Goal: Communication & Community: Connect with others

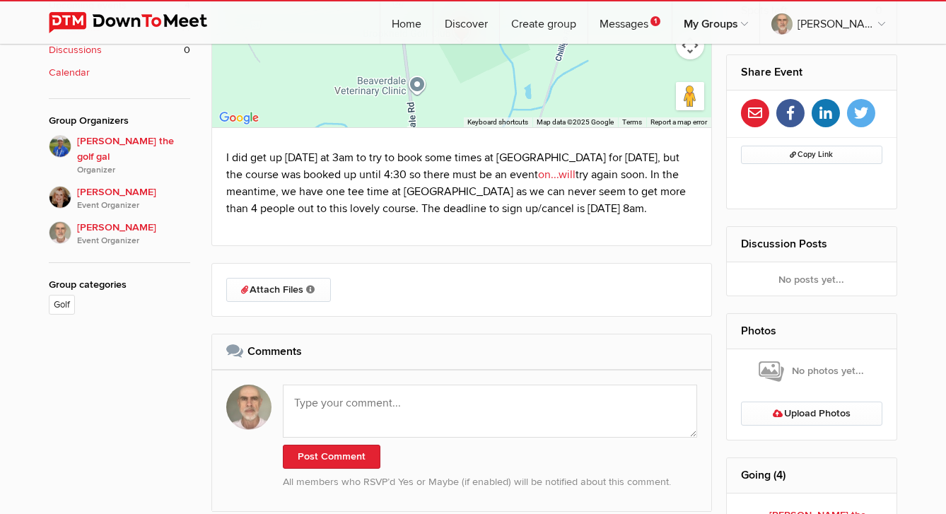
scroll to position [632, 0]
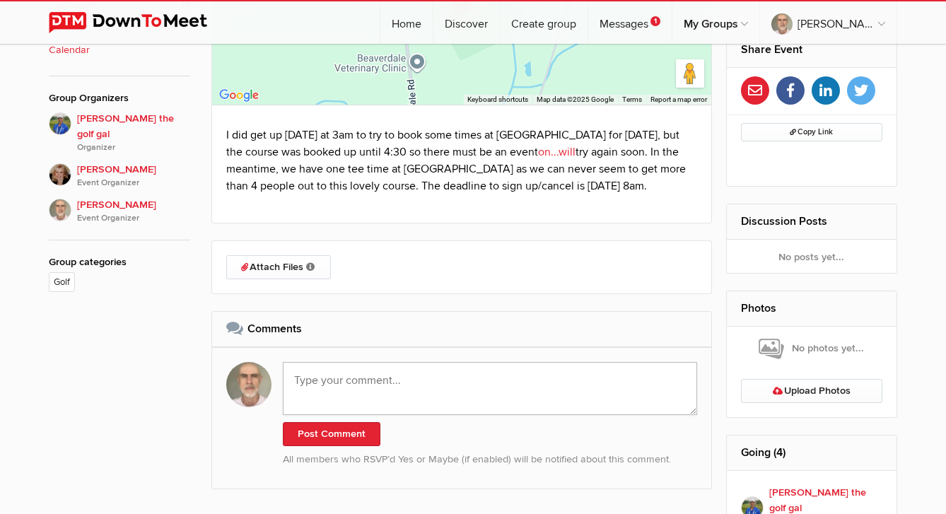
click at [381, 403] on textarea at bounding box center [490, 388] width 415 height 53
type textarea "I"
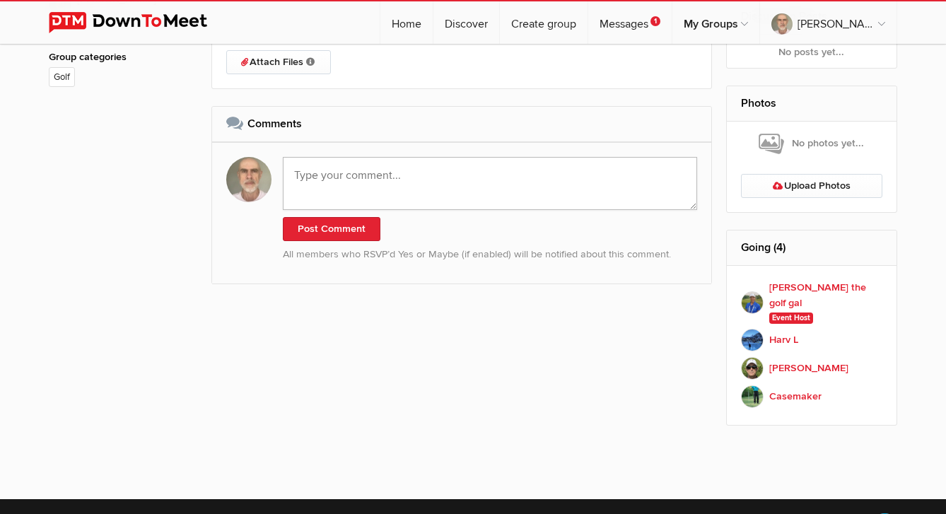
scroll to position [842, 0]
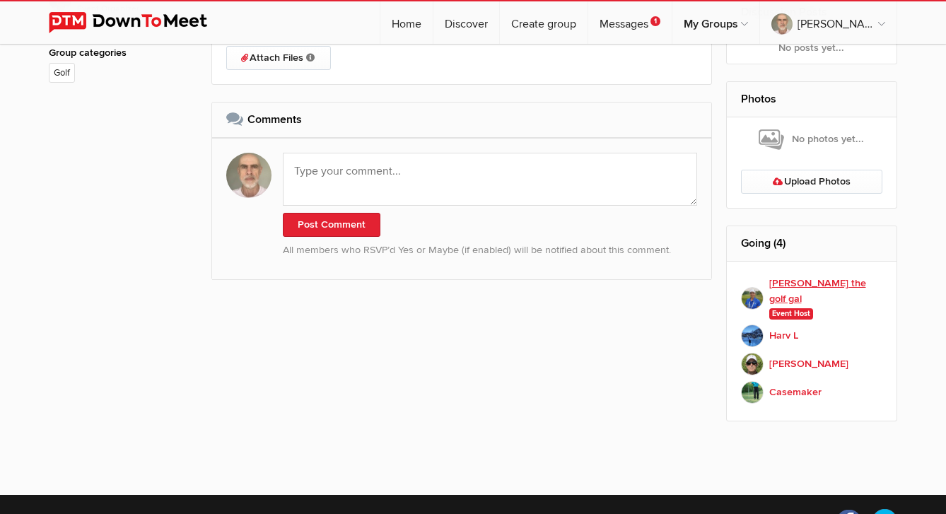
click at [797, 284] on b "[PERSON_NAME] the golf gal" at bounding box center [827, 291] width 114 height 30
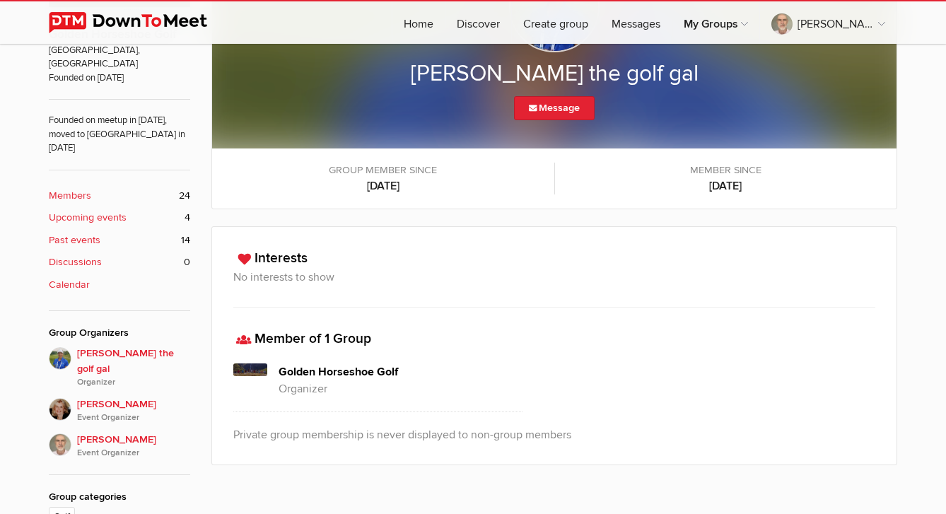
scroll to position [396, 0]
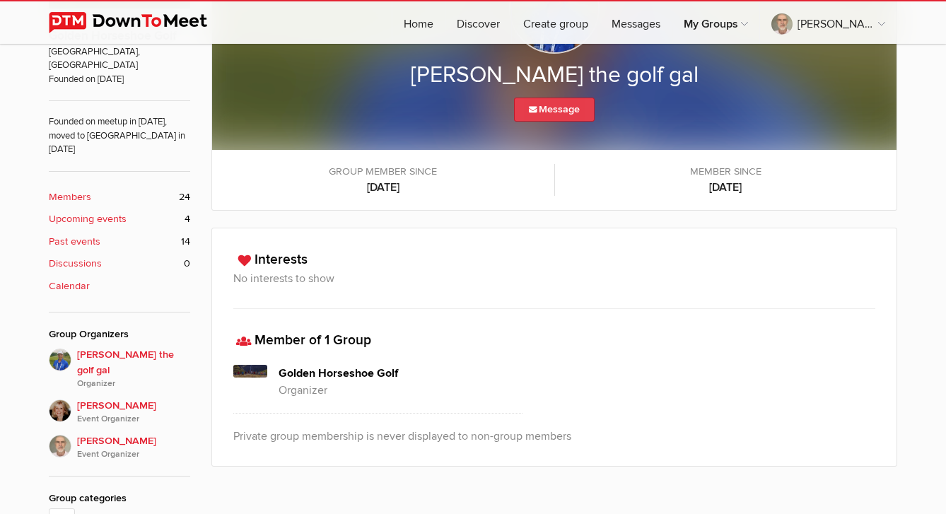
click at [550, 110] on link "Message" at bounding box center [554, 110] width 81 height 24
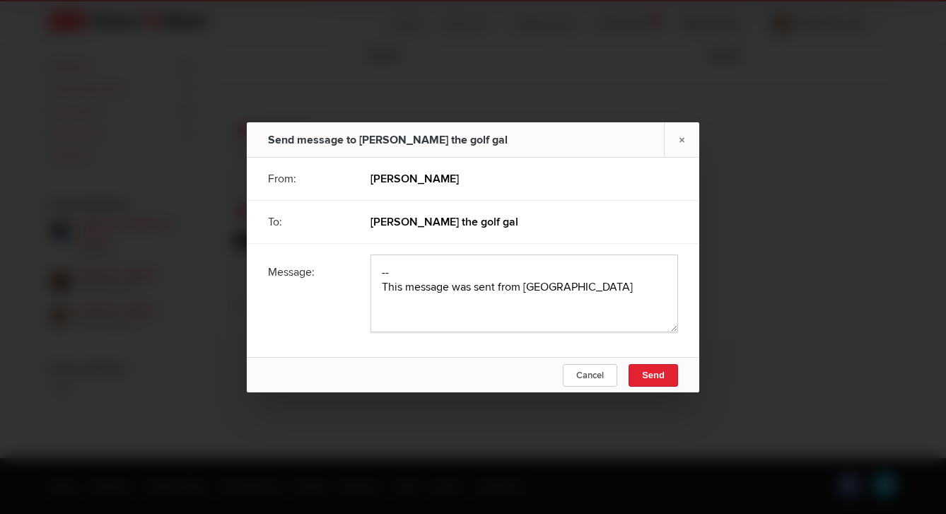
scroll to position [557, 0]
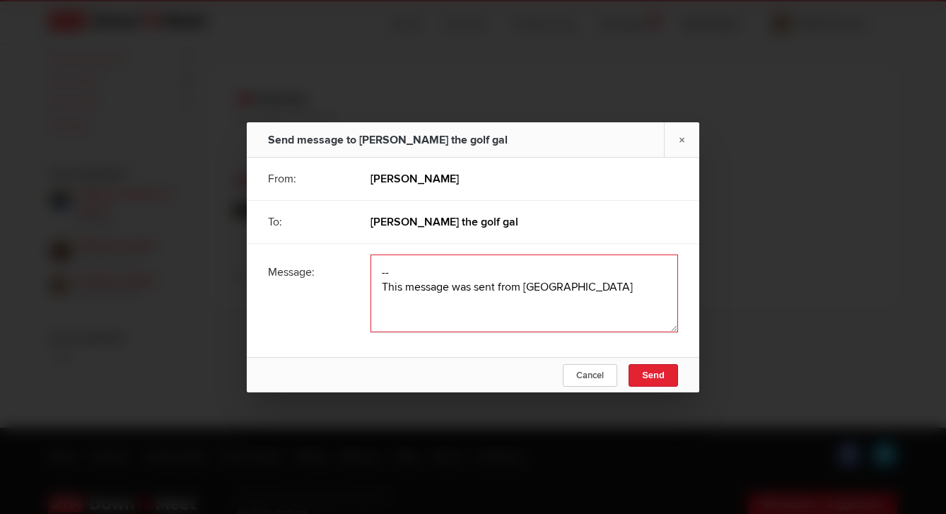
click at [391, 276] on textarea at bounding box center [525, 294] width 308 height 78
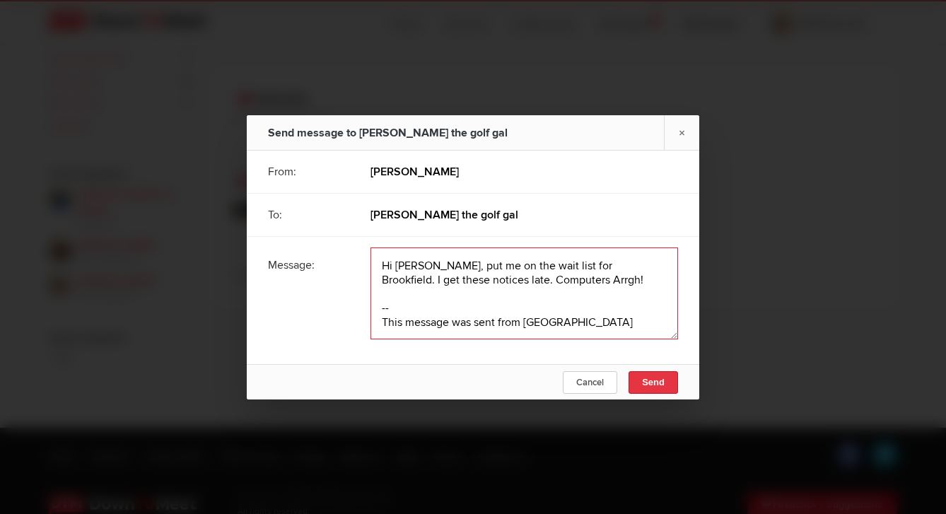
type textarea "Hi [PERSON_NAME], put me on the wait list for Brookfield. I get these notices l…"
click at [656, 383] on span "Send" at bounding box center [653, 382] width 23 height 11
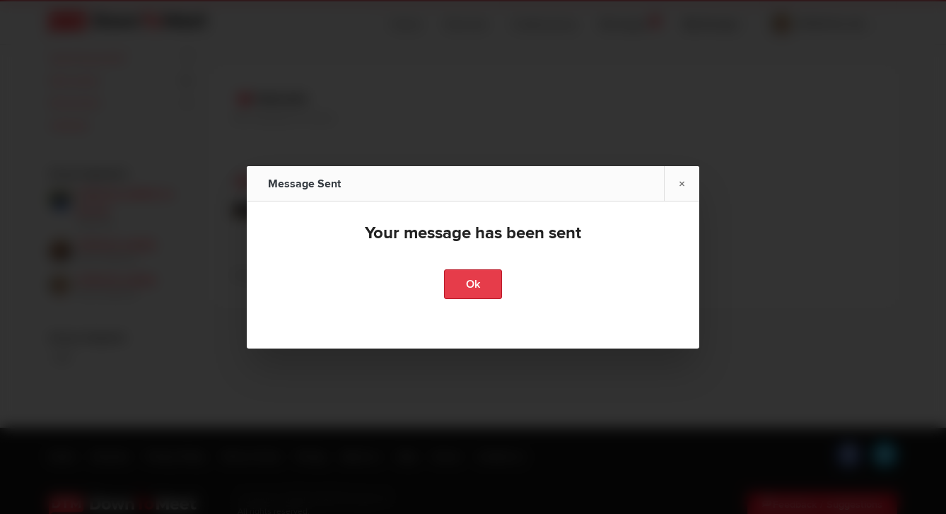
click at [480, 289] on link "Ok" at bounding box center [473, 285] width 58 height 30
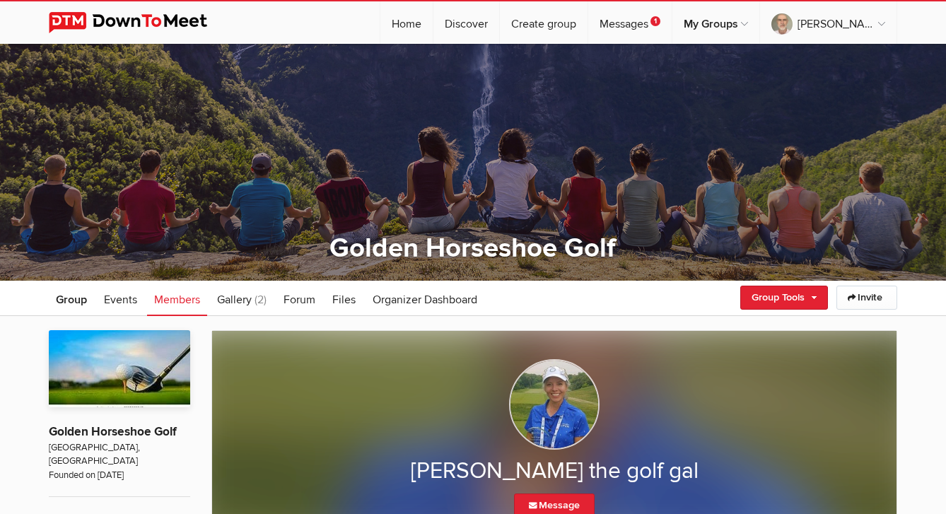
scroll to position [0, 0]
click at [123, 298] on span "Events" at bounding box center [120, 300] width 33 height 14
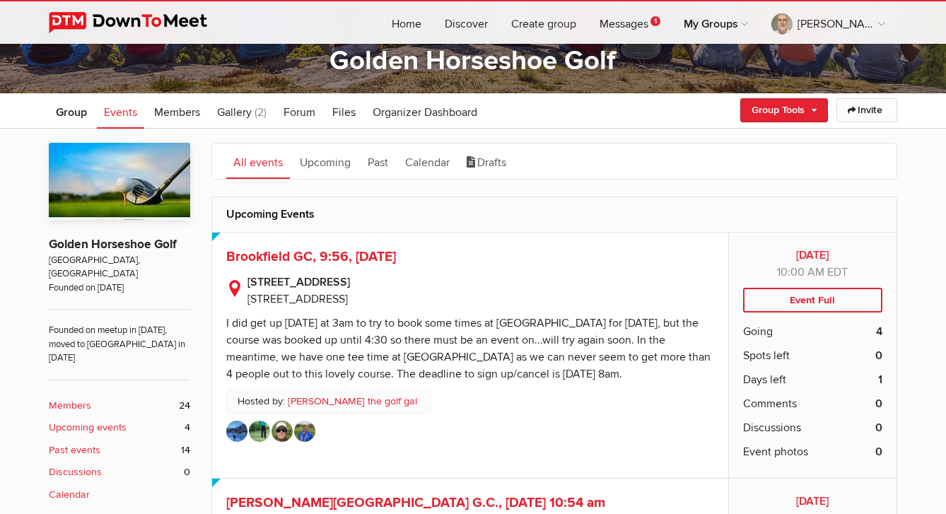
scroll to position [191, 0]
